Goal: Find specific page/section: Find specific page/section

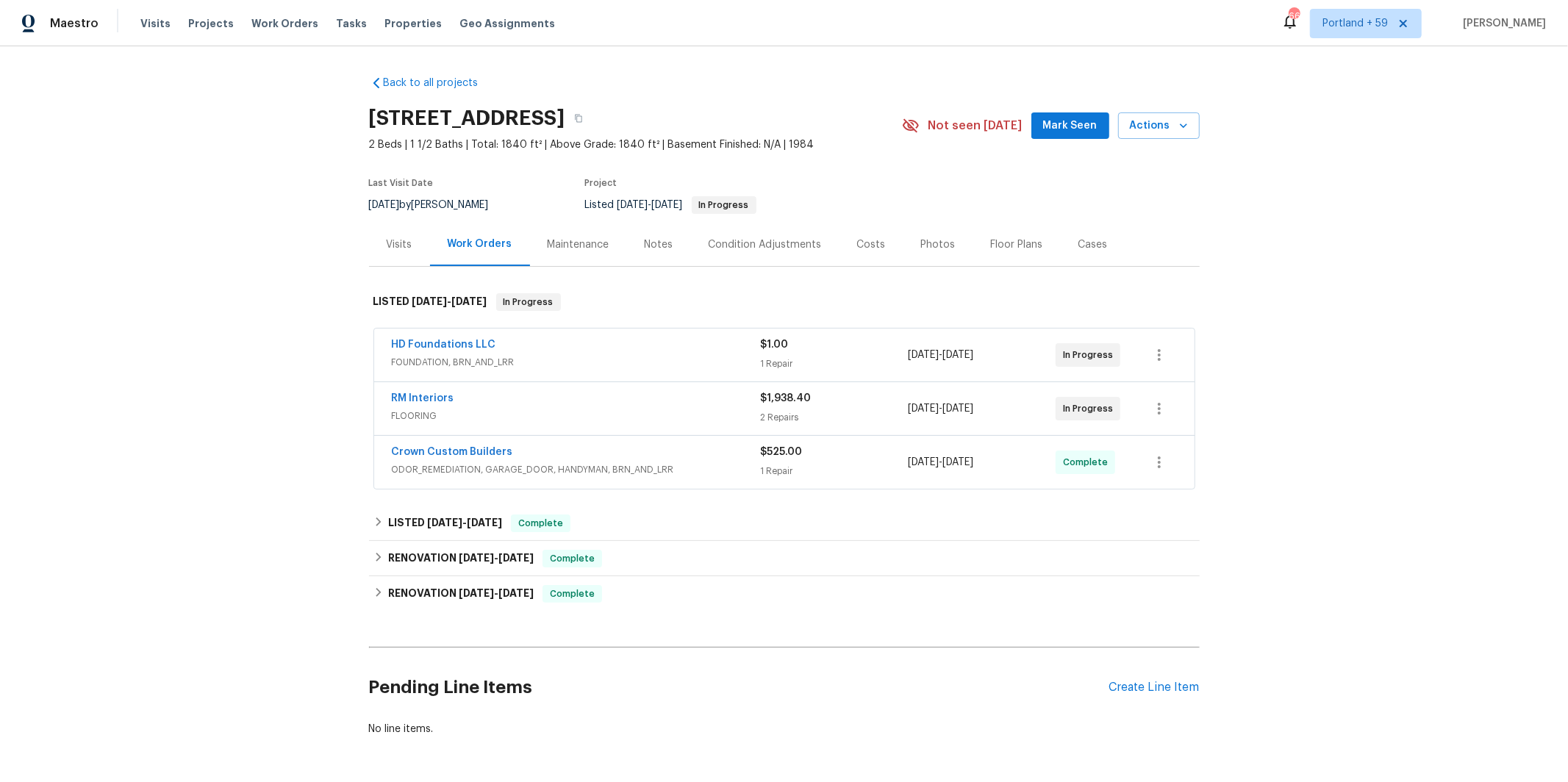
click at [642, 406] on div "RM Interiors" at bounding box center [576, 400] width 369 height 18
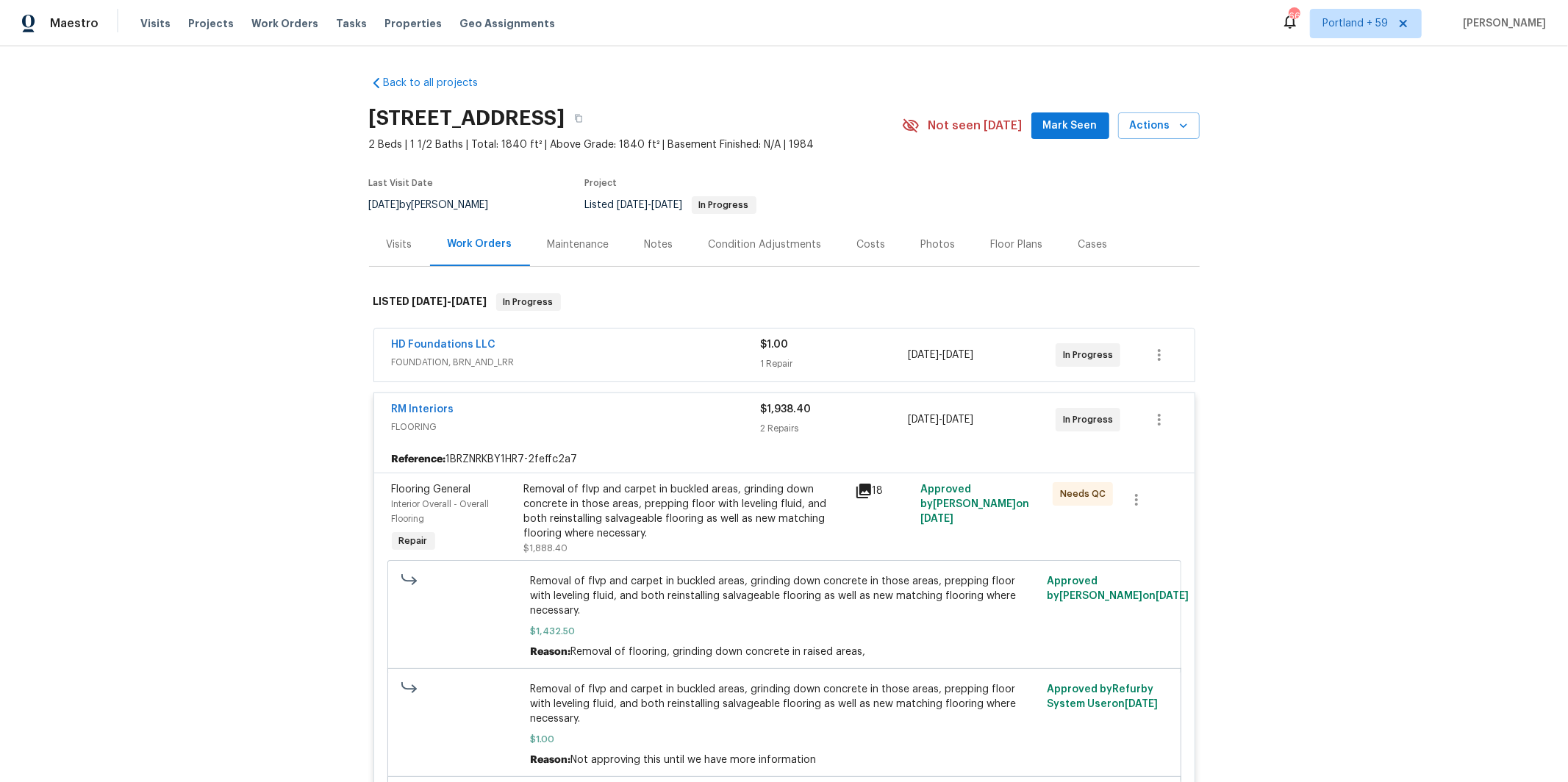
click at [869, 494] on icon at bounding box center [864, 491] width 15 height 15
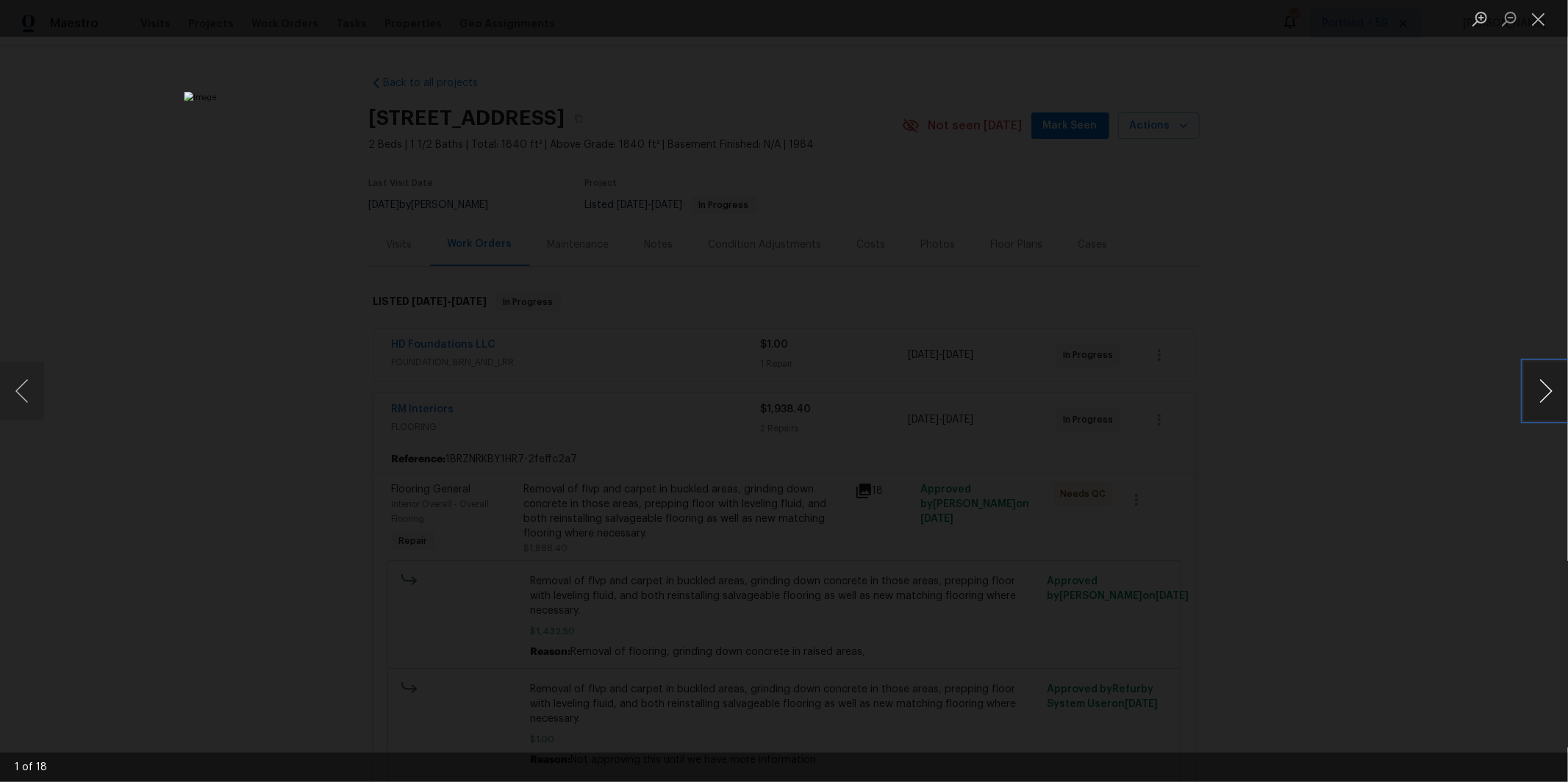
click at [1547, 386] on button "Next image" at bounding box center [1546, 391] width 44 height 59
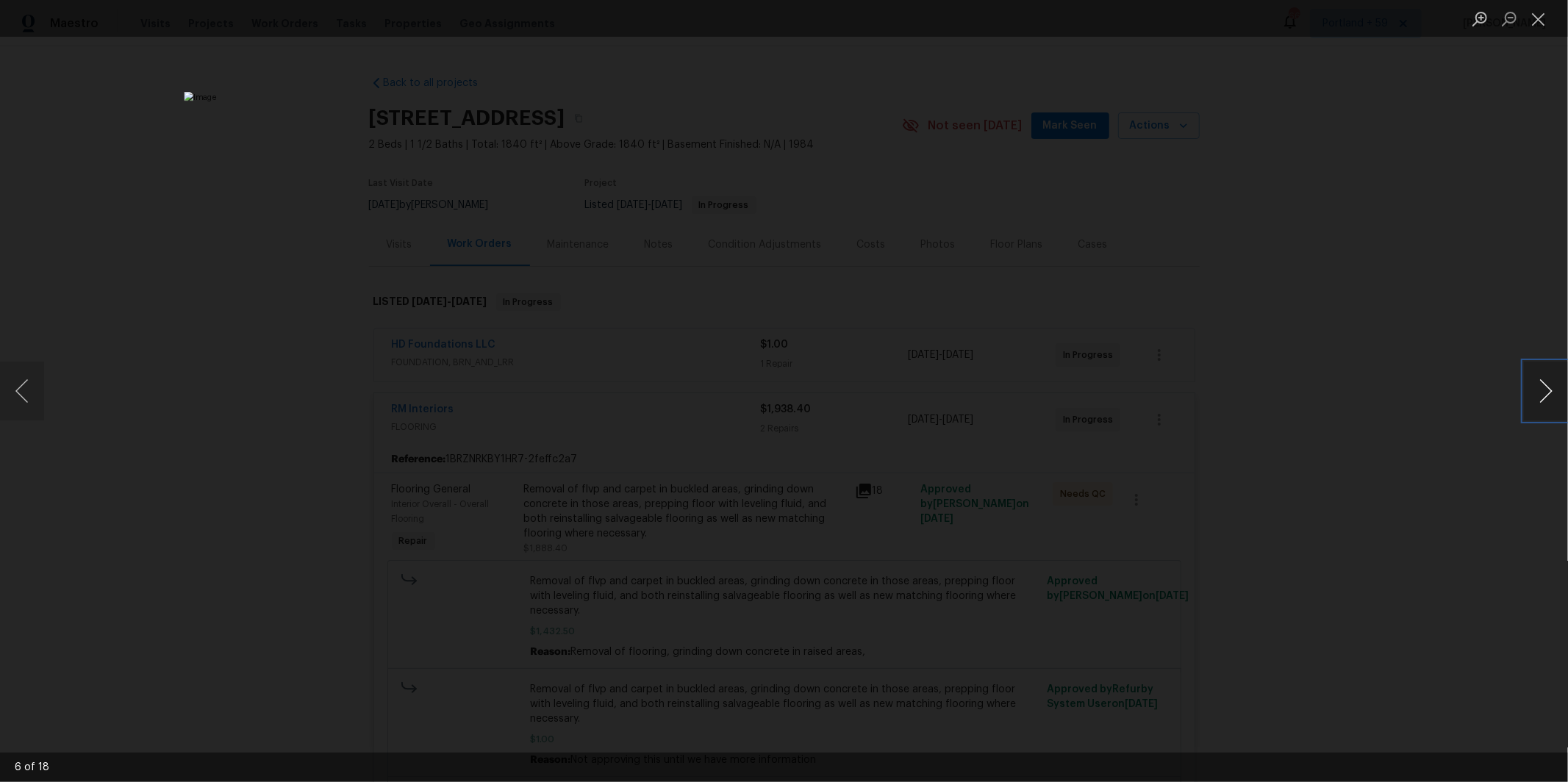
click at [1547, 386] on button "Next image" at bounding box center [1546, 391] width 44 height 59
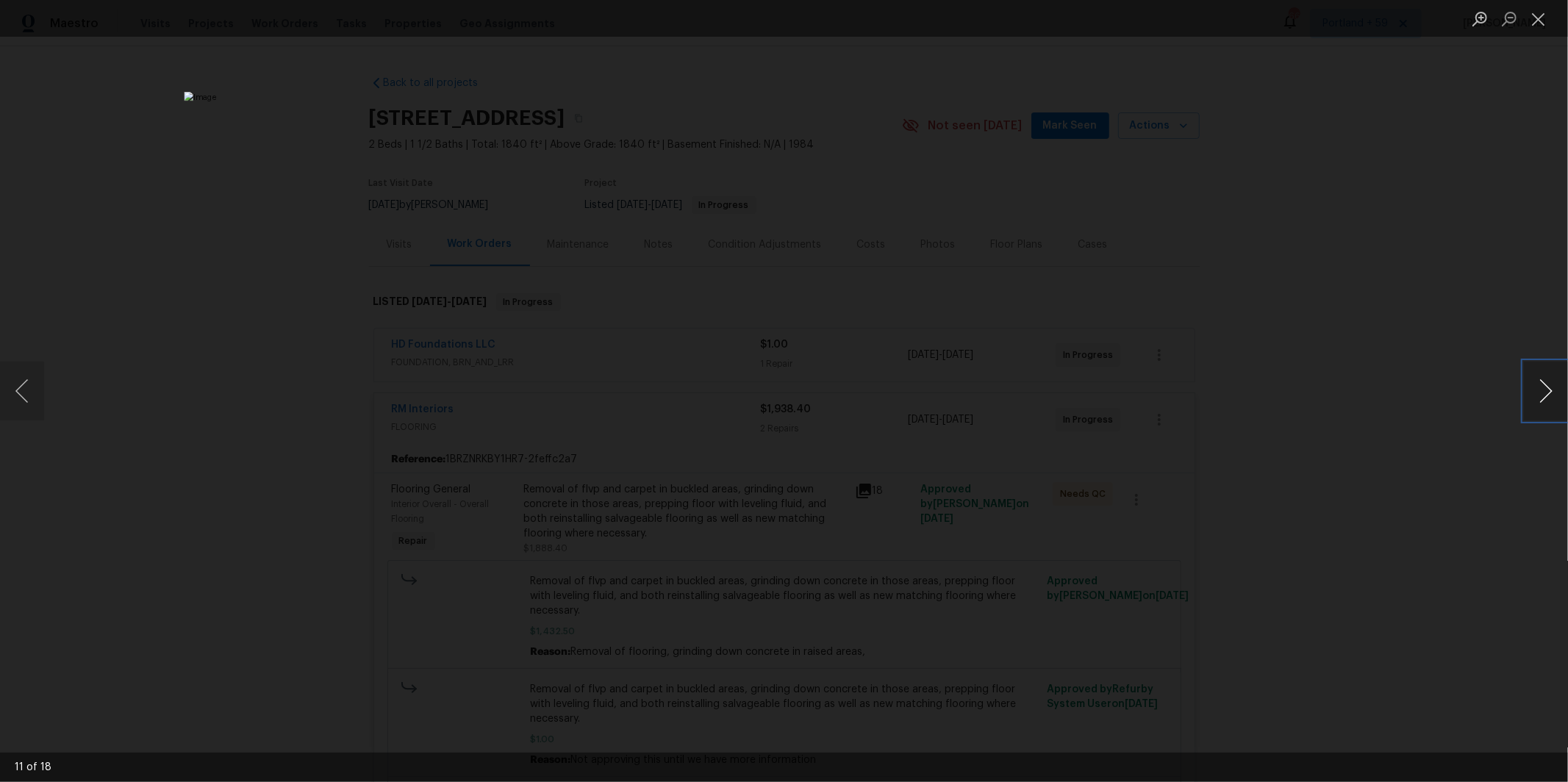
click at [1547, 386] on button "Next image" at bounding box center [1546, 391] width 44 height 59
click at [1441, 219] on div "Lightbox" at bounding box center [784, 391] width 1568 height 782
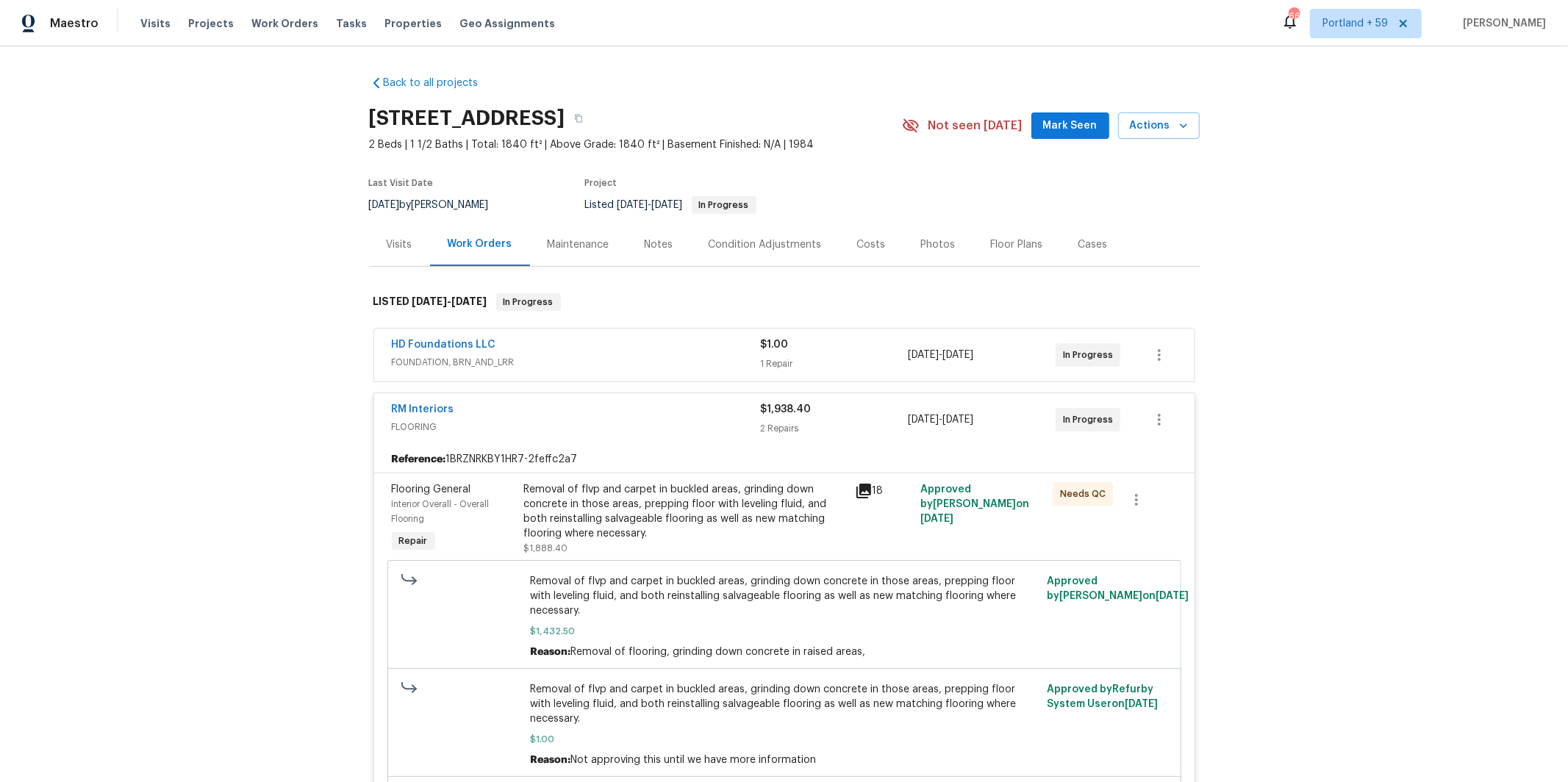
click at [832, 410] on div "$1,938.40" at bounding box center [835, 410] width 148 height 15
